Goal: Task Accomplishment & Management: Manage account settings

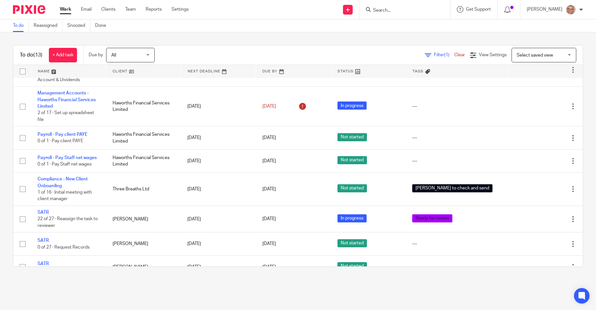
scroll to position [203, 0]
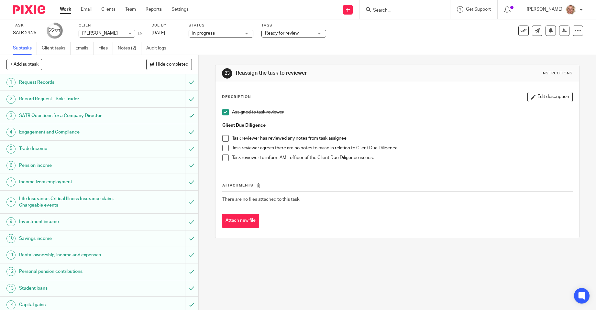
click at [225, 135] on span at bounding box center [225, 138] width 6 height 6
click at [224, 146] on span at bounding box center [225, 148] width 6 height 6
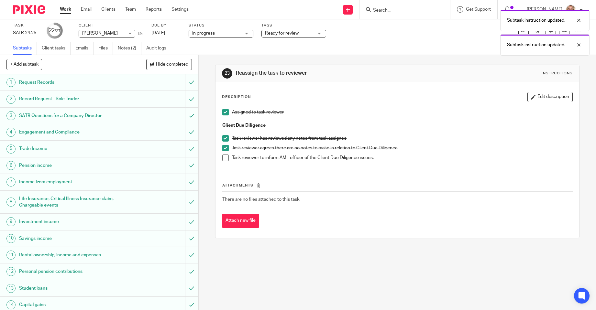
scroll to position [194, 0]
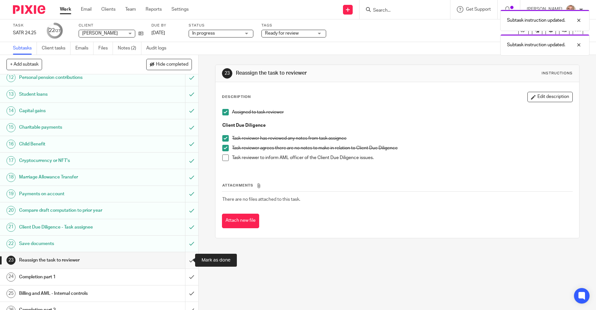
click at [184, 260] on input "submit" at bounding box center [99, 260] width 198 height 16
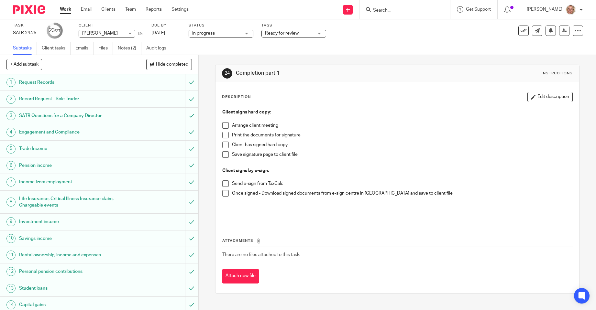
click at [322, 31] on div "Ready for review" at bounding box center [293, 34] width 65 height 8
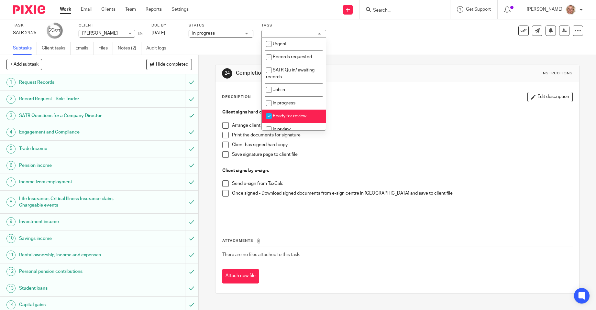
click at [285, 117] on span "Ready for review" at bounding box center [290, 116] width 34 height 5
checkbox input "false"
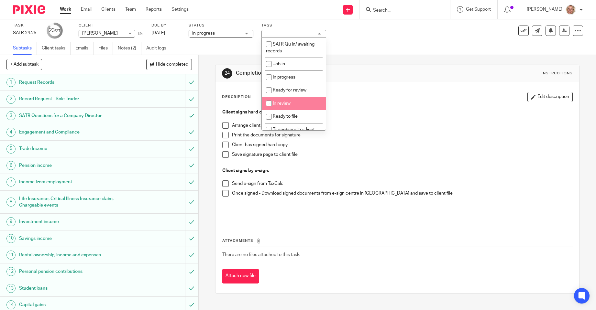
scroll to position [39, 0]
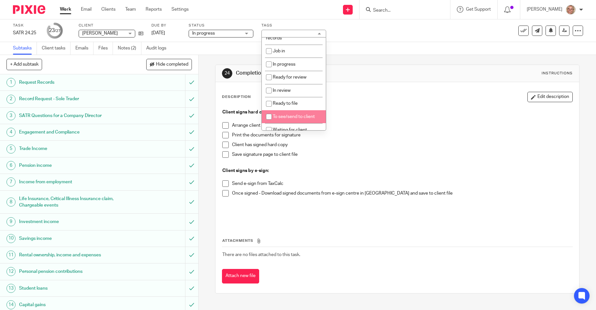
click at [307, 118] on span "To see/send to client" at bounding box center [294, 116] width 42 height 5
checkbox input "true"
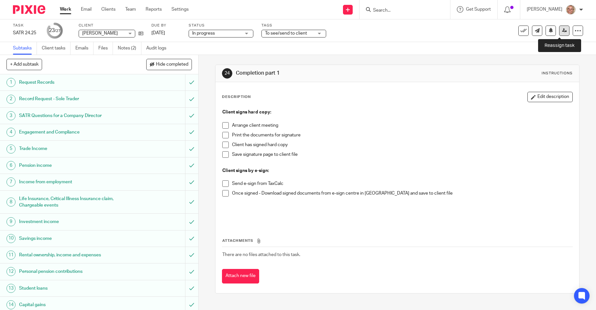
click at [562, 32] on icon at bounding box center [564, 30] width 5 height 5
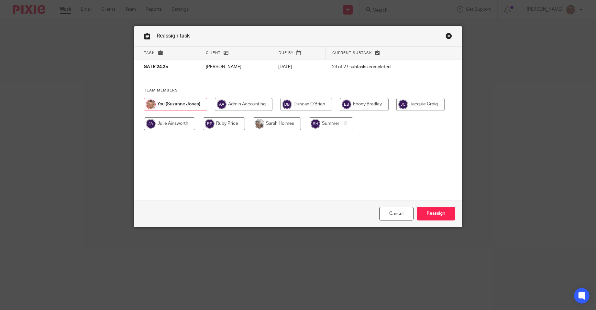
click at [378, 102] on input "radio" at bounding box center [363, 104] width 49 height 13
radio input "true"
click at [431, 214] on input "Reassign" at bounding box center [435, 214] width 38 height 14
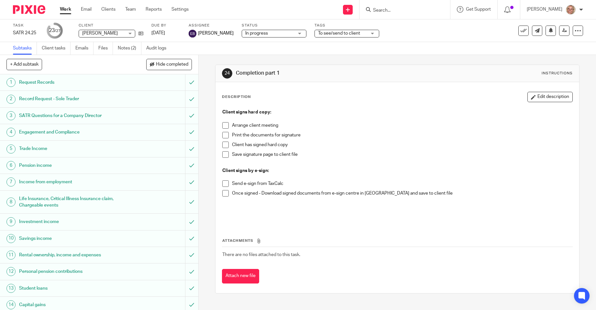
click at [63, 8] on link "Work" at bounding box center [65, 9] width 11 height 6
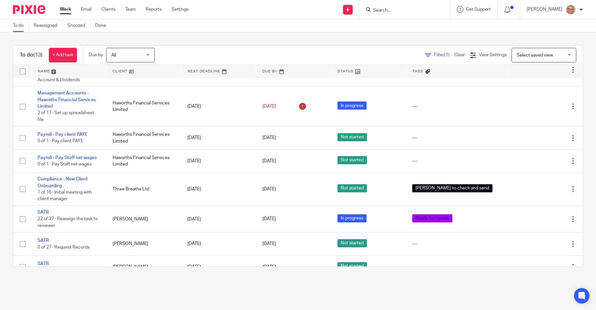
scroll to position [203, 0]
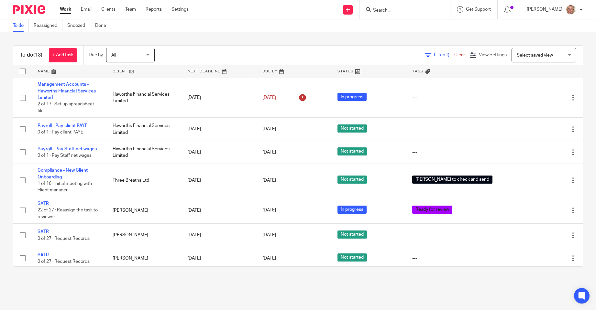
click at [397, 13] on input "Search" at bounding box center [401, 11] width 58 height 6
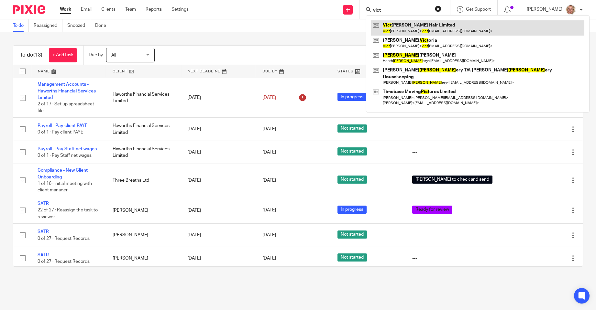
type input "vict"
click at [395, 21] on link at bounding box center [477, 27] width 213 height 15
